Goal: Transaction & Acquisition: Book appointment/travel/reservation

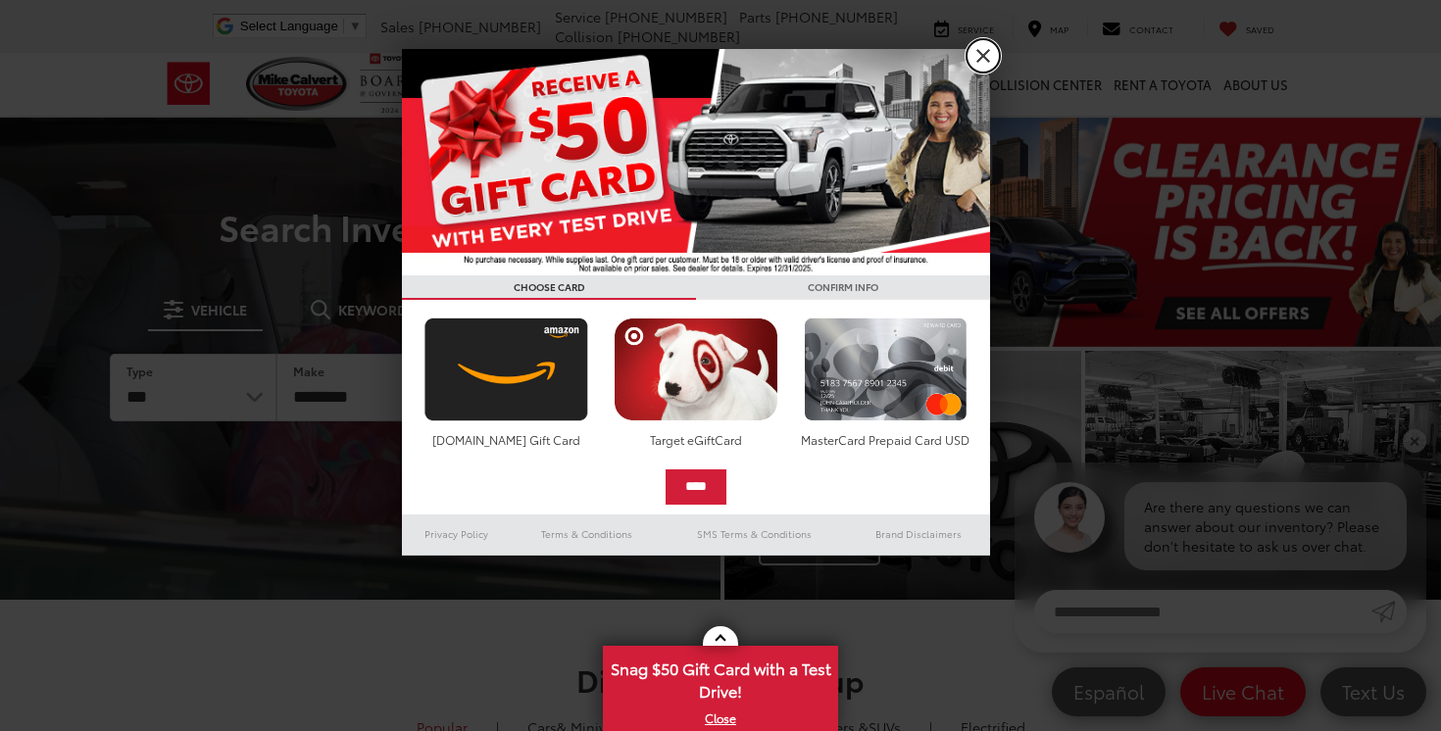
click at [978, 55] on link "X" at bounding box center [983, 55] width 33 height 33
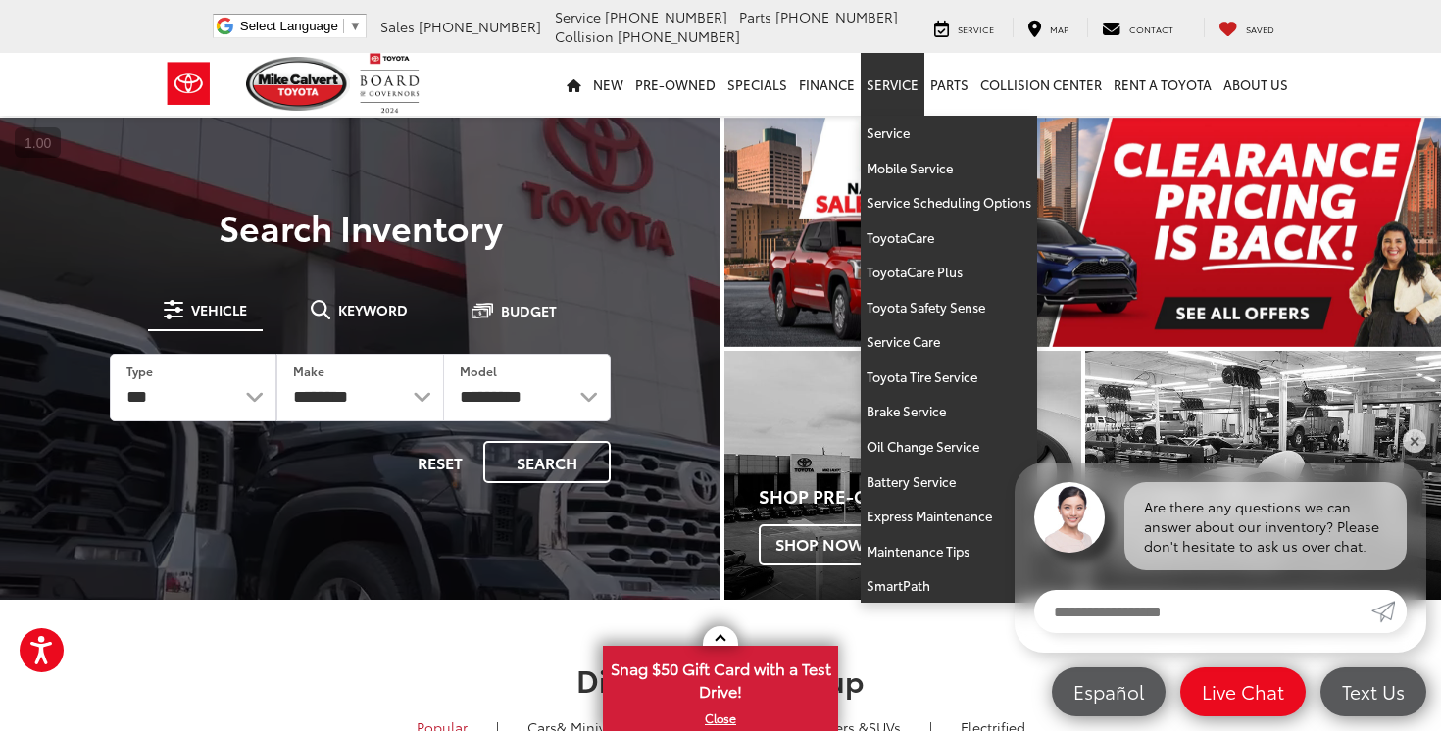
click at [894, 80] on link "Service" at bounding box center [893, 84] width 64 height 63
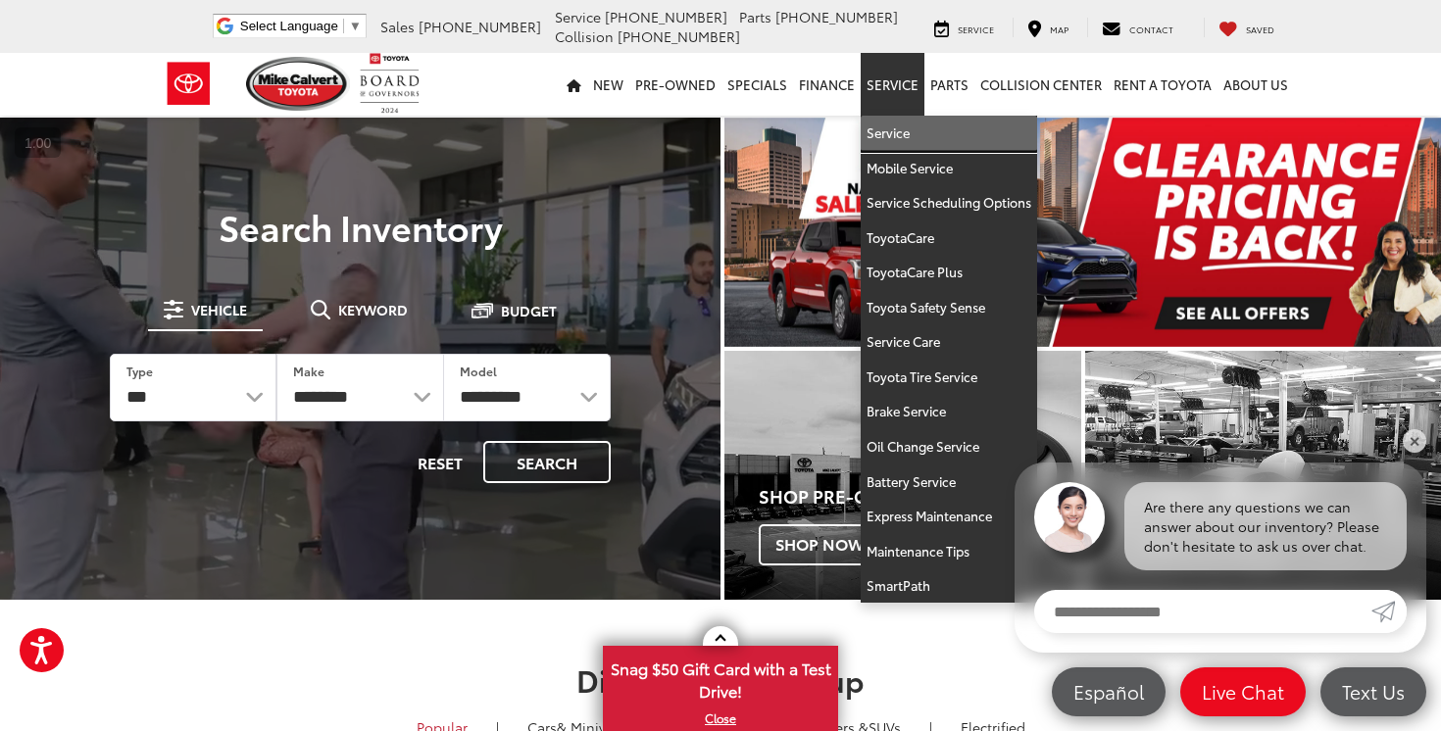
click at [889, 142] on link "Service" at bounding box center [949, 133] width 176 height 35
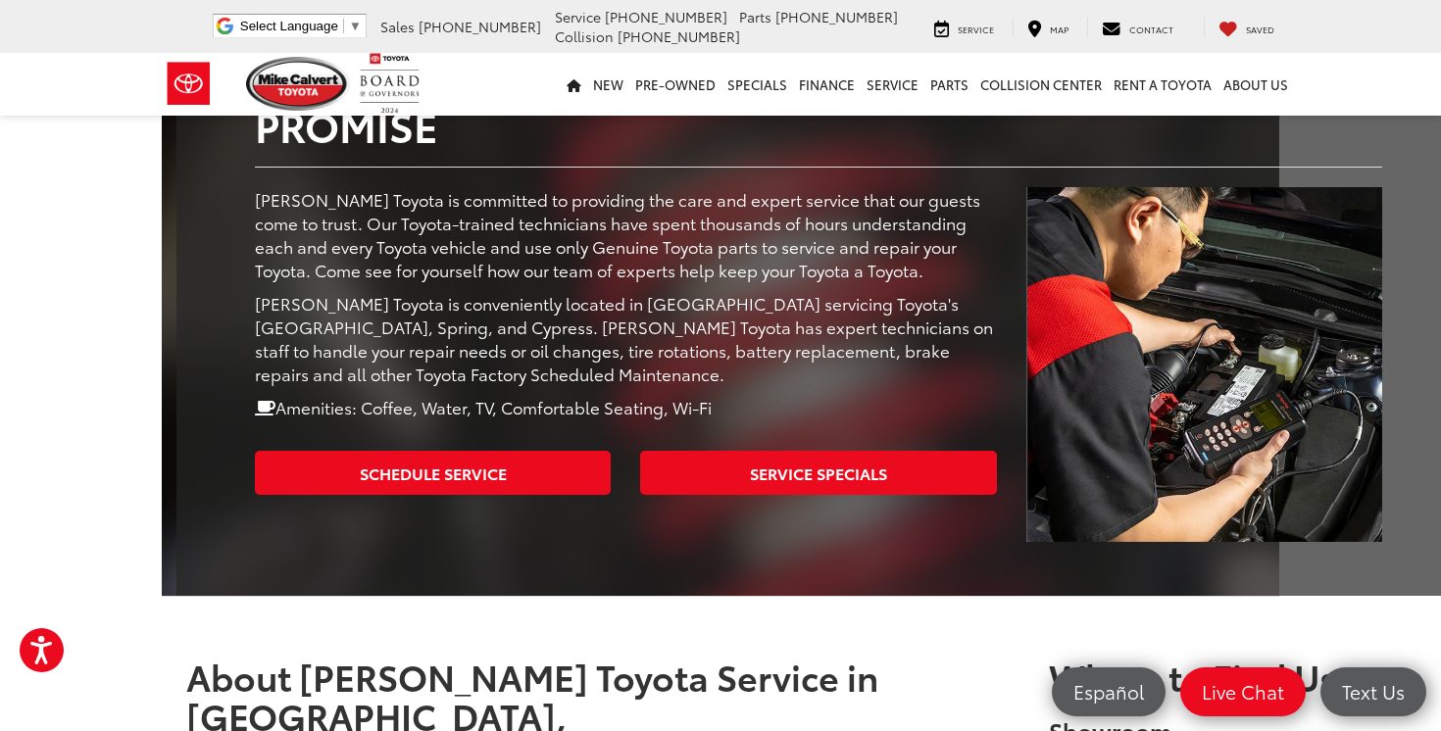
scroll to position [418, 0]
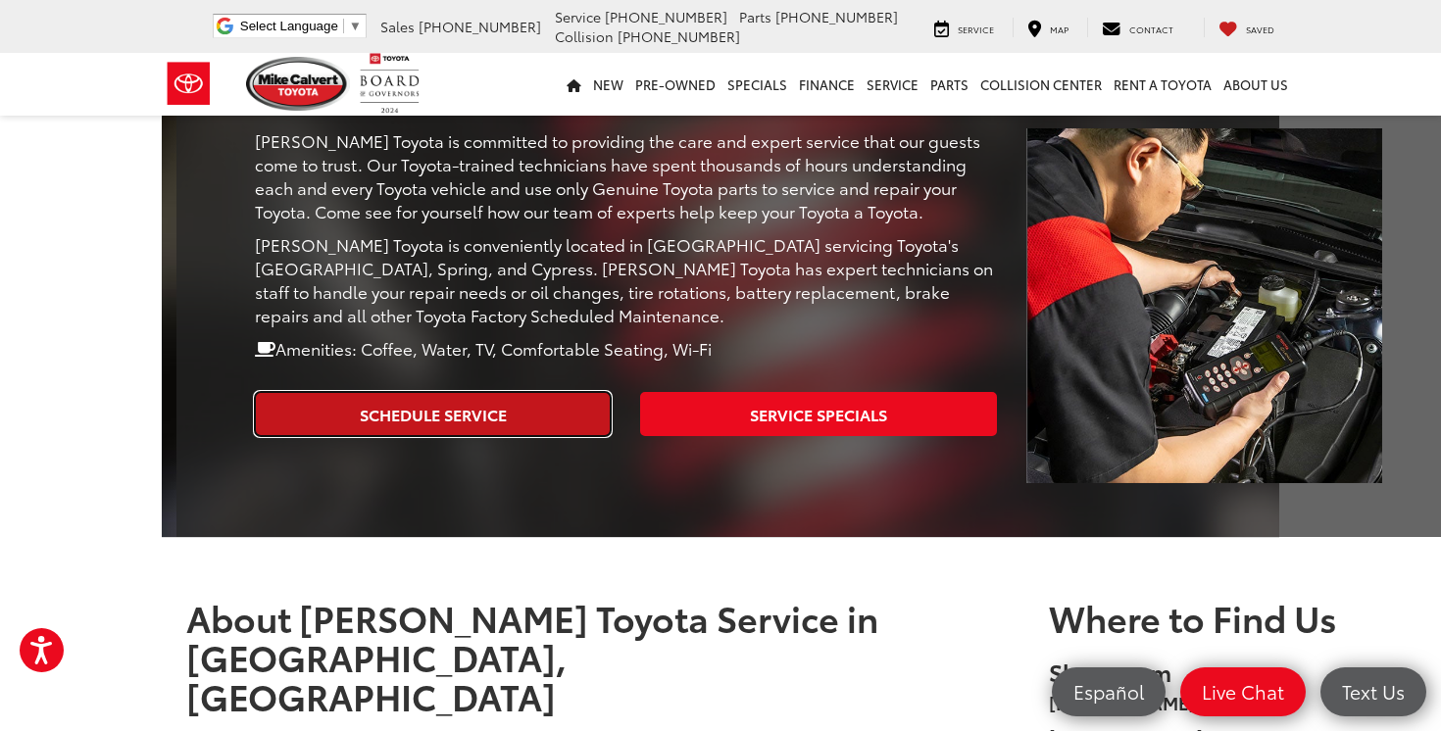
click at [516, 392] on link "Schedule Service" at bounding box center [433, 414] width 356 height 44
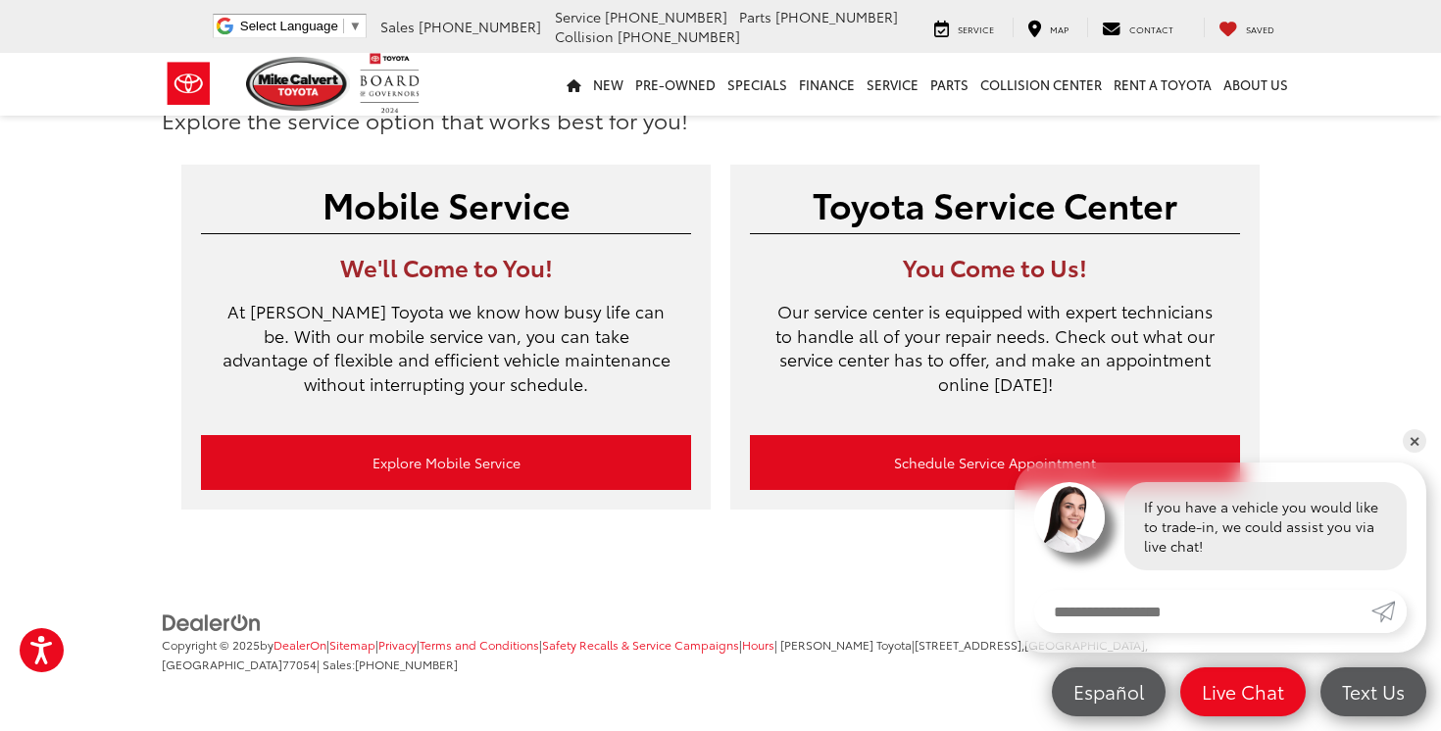
scroll to position [83, 0]
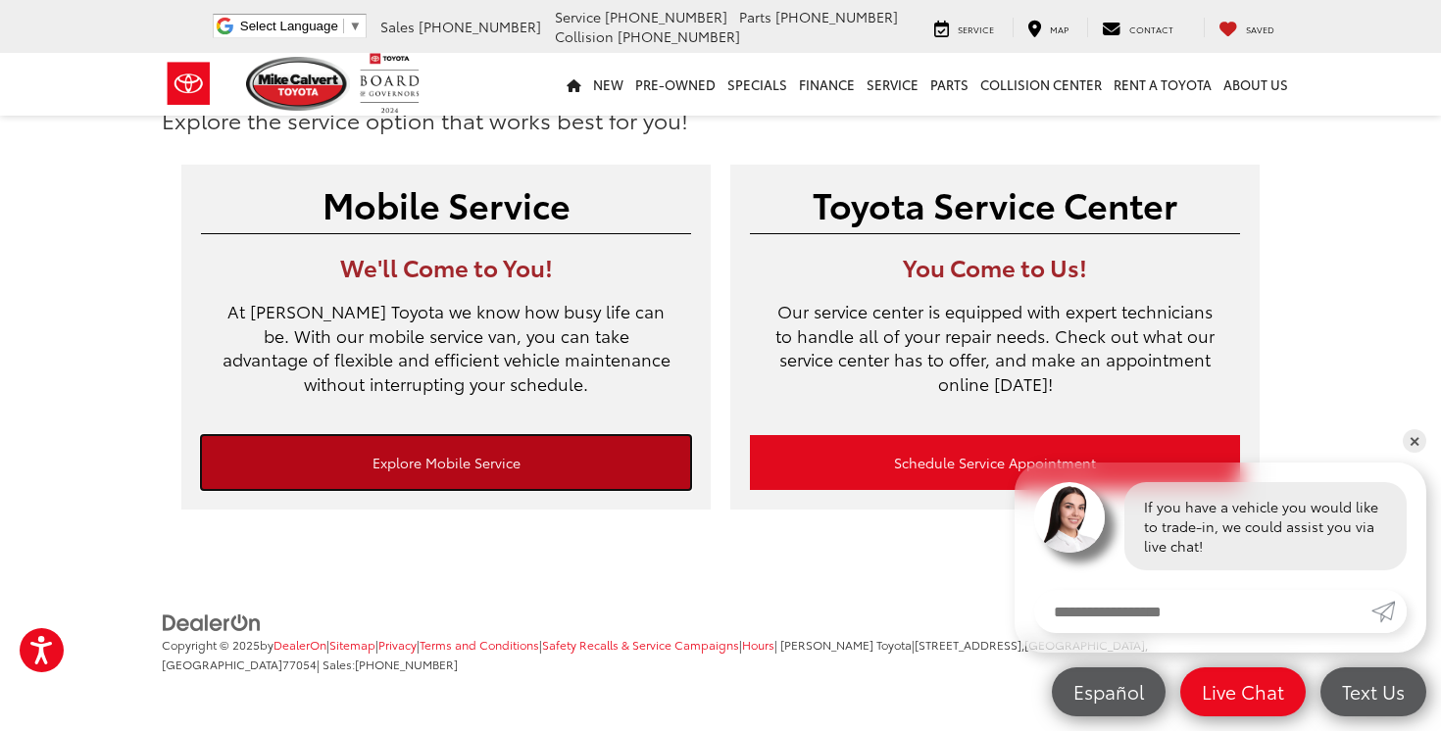
click at [677, 466] on link "Explore Mobile Service" at bounding box center [446, 462] width 490 height 55
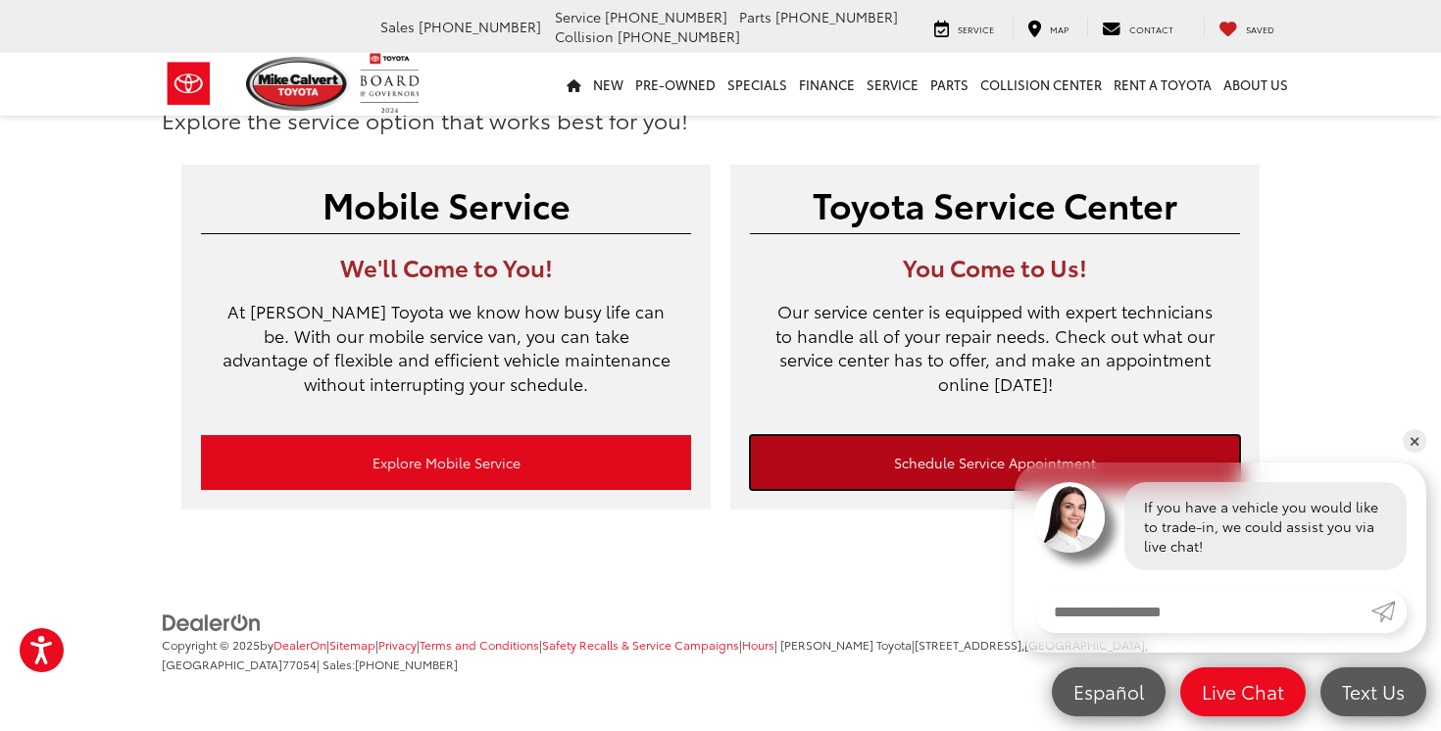
click at [954, 486] on link "Schedule Service Appointment" at bounding box center [995, 462] width 490 height 55
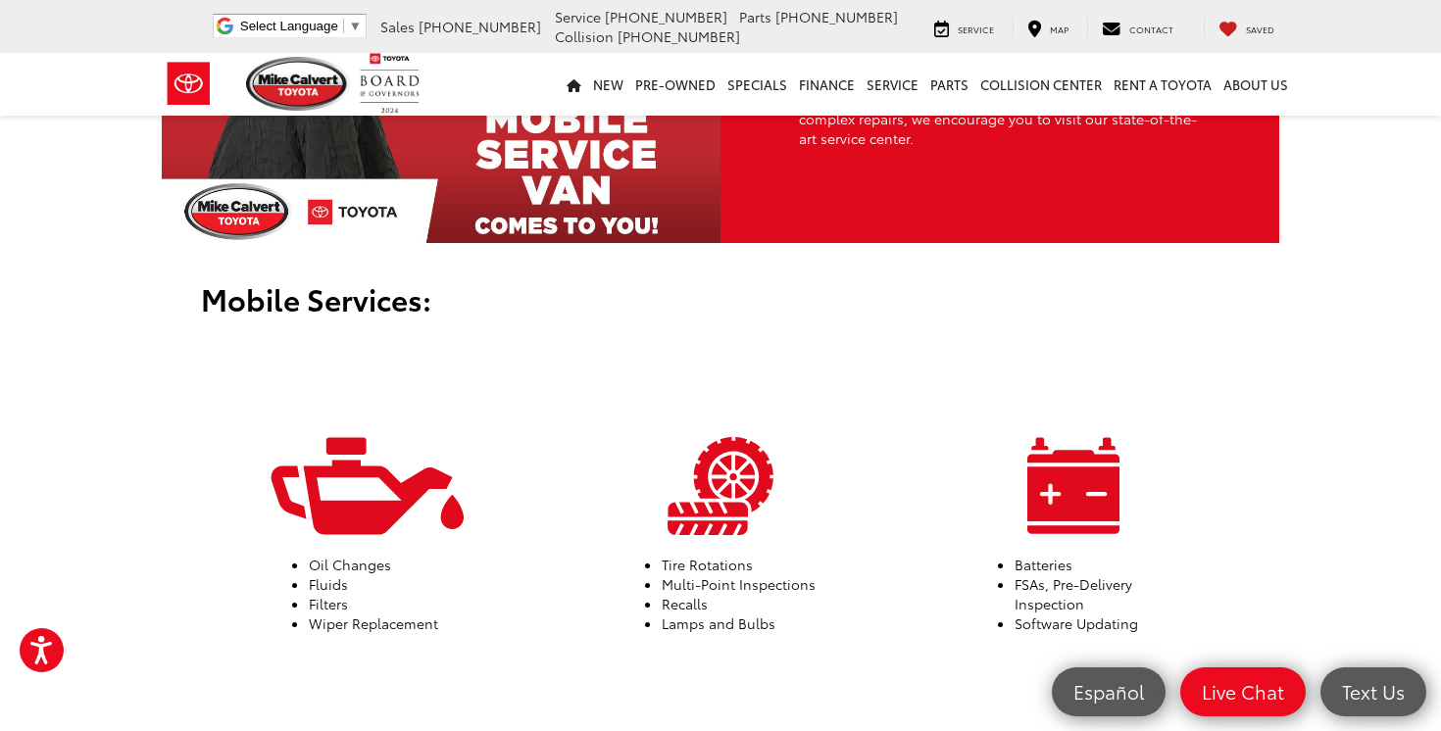
scroll to position [438, 0]
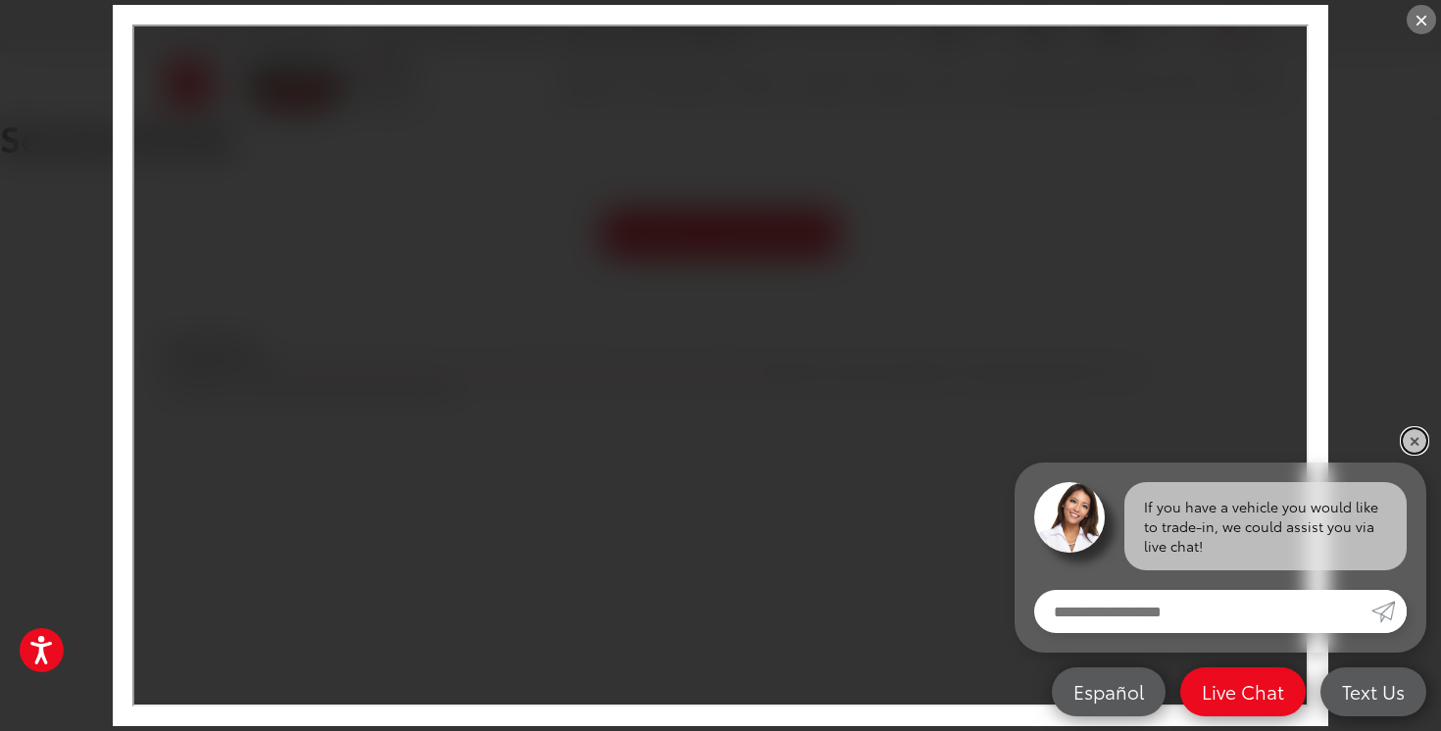
click at [1420, 447] on link "✕" at bounding box center [1415, 441] width 24 height 24
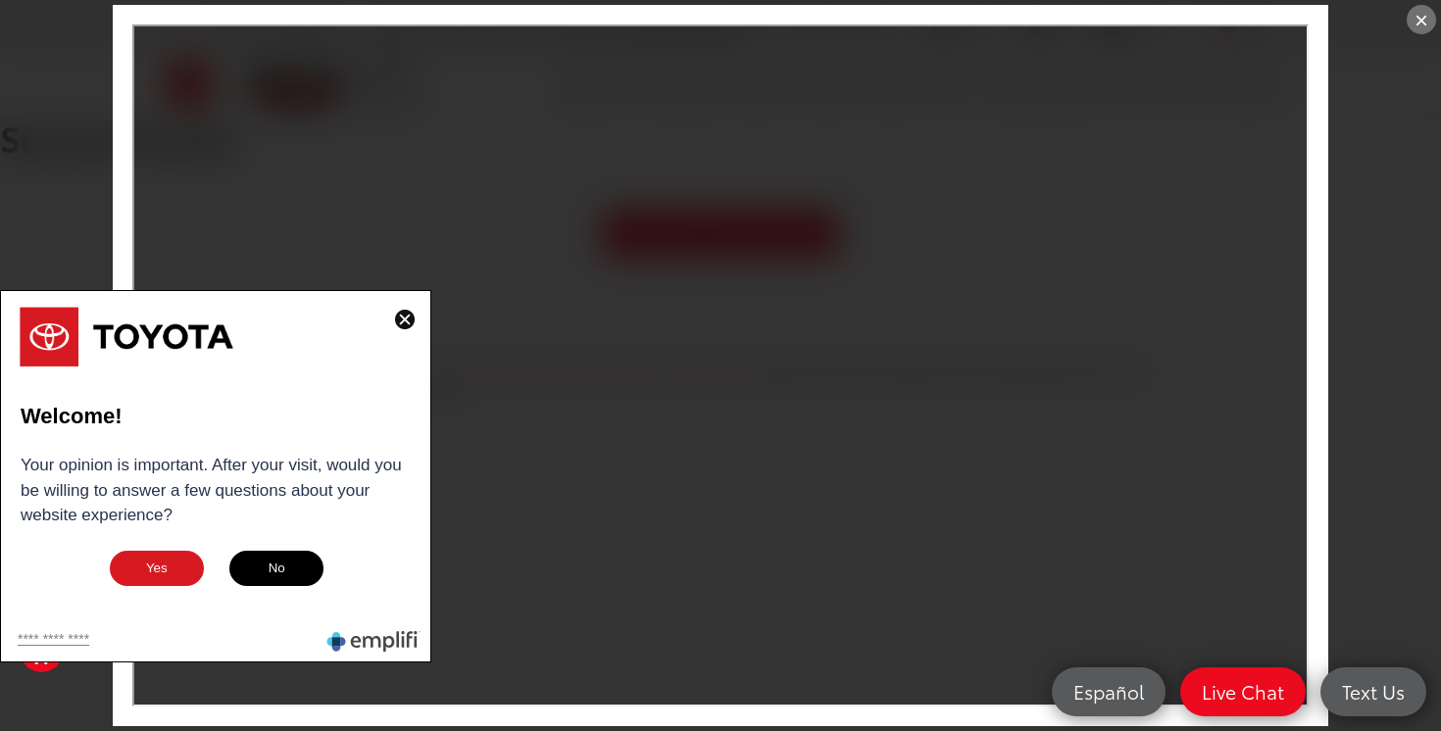
click at [404, 319] on img at bounding box center [405, 320] width 20 height 20
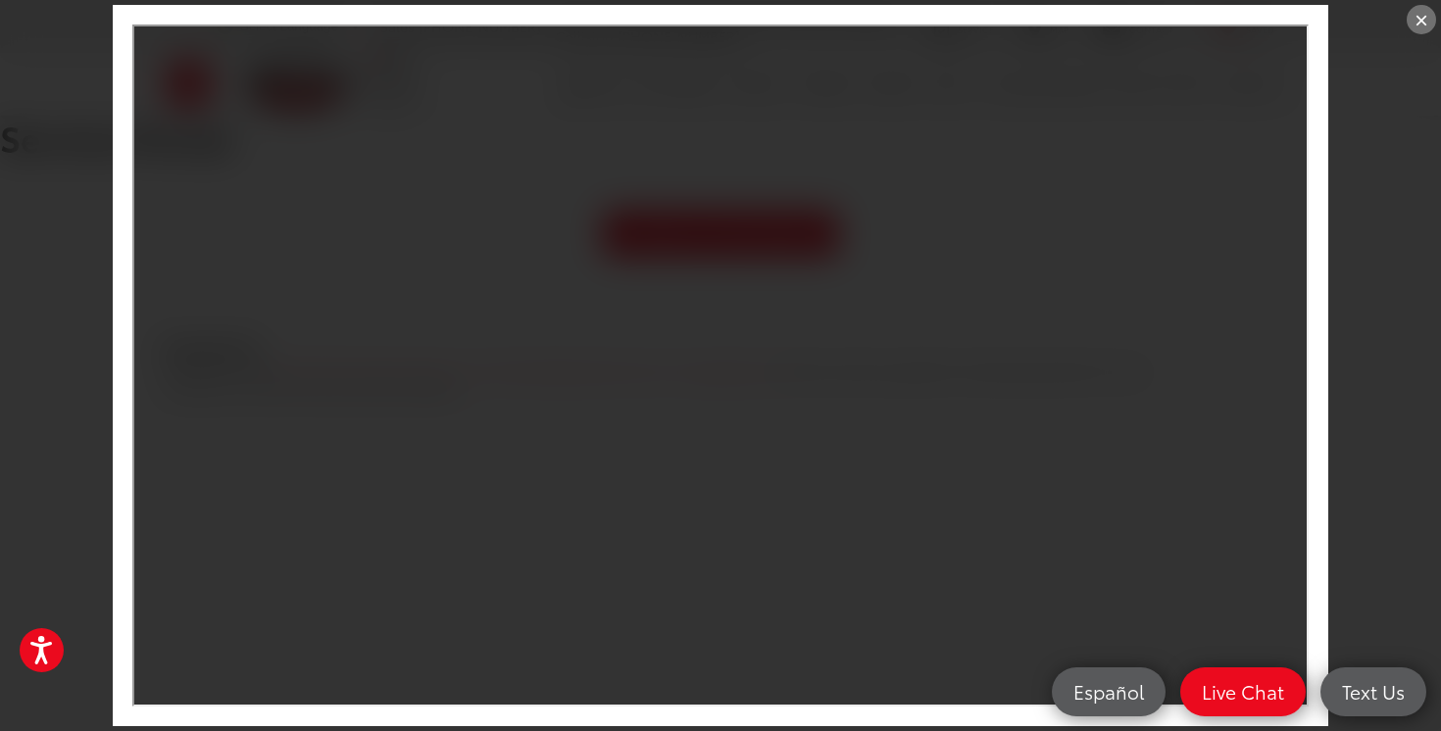
click at [1423, 18] on div "×" at bounding box center [1421, 19] width 29 height 29
